Goal: Task Accomplishment & Management: Manage account settings

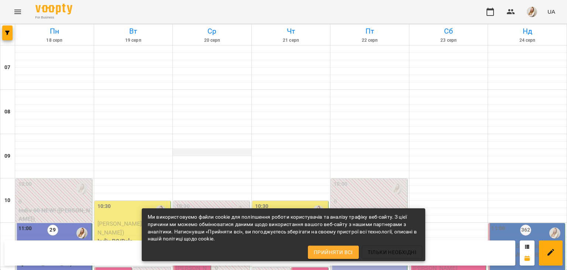
click at [179, 152] on div at bounding box center [212, 152] width 79 height 7
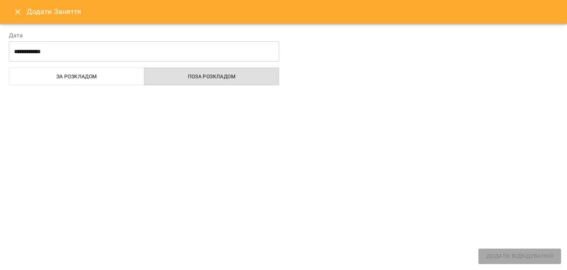
select select "**********"
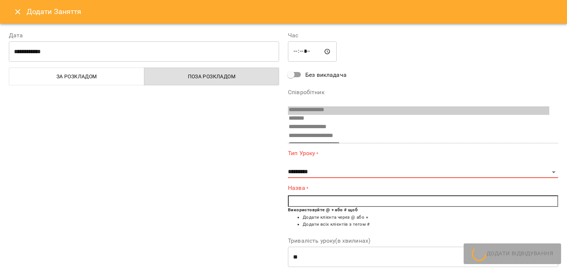
scroll to position [33, 0]
click at [18, 14] on icon "Close" at bounding box center [17, 11] width 9 height 9
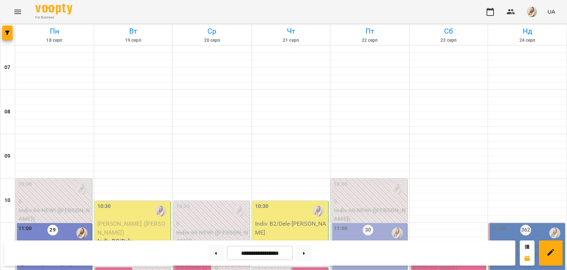
scroll to position [149, 0]
click at [131, 220] on span "[PERSON_NAME] ([PERSON_NAME])" at bounding box center [132, 228] width 68 height 16
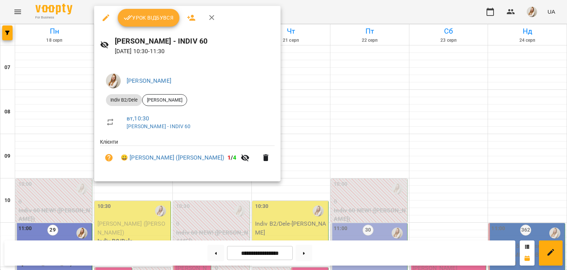
click at [155, 17] on span "Урок відбувся" at bounding box center [149, 17] width 50 height 9
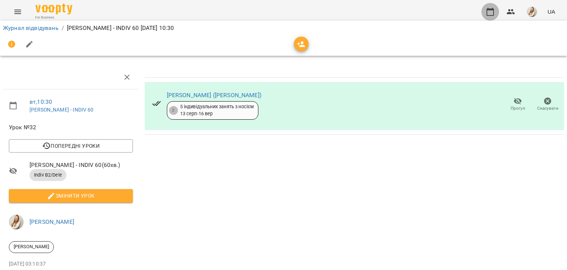
click at [491, 8] on icon "button" at bounding box center [490, 11] width 9 height 9
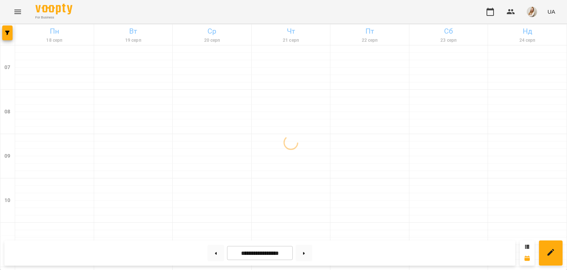
click at [197, 11] on div "For Business UA" at bounding box center [283, 12] width 567 height 24
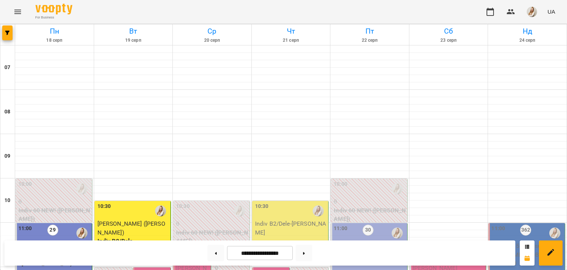
scroll to position [214, 0]
